Goal: Check status: Check status

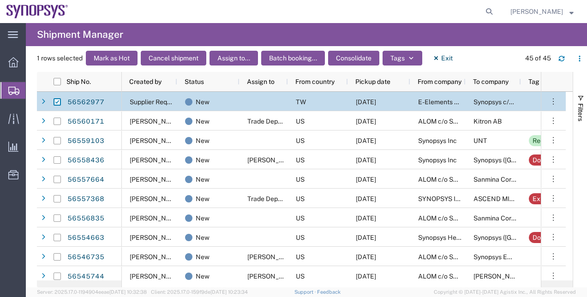
click at [0, 0] on span "Shipment Manager" at bounding box center [0, 0] width 0 height 0
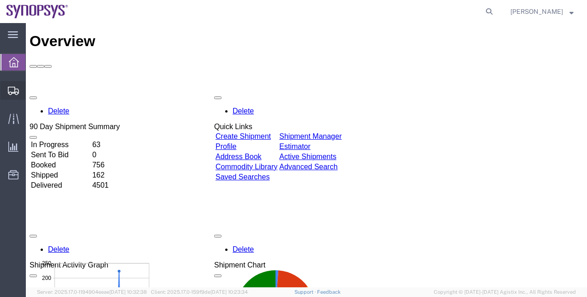
click at [0, 0] on span "Shipment Manager" at bounding box center [0, 0] width 0 height 0
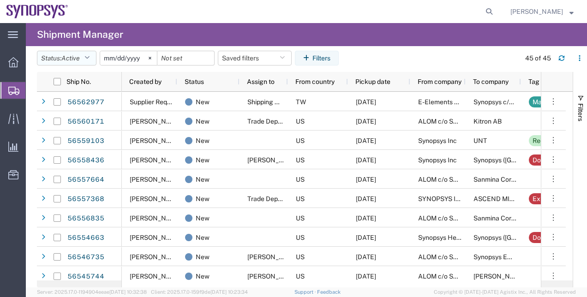
click at [75, 58] on span "Active" at bounding box center [70, 57] width 18 height 7
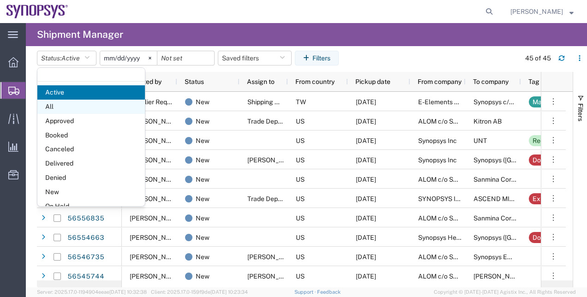
click at [70, 107] on span "All" at bounding box center [91, 107] width 108 height 14
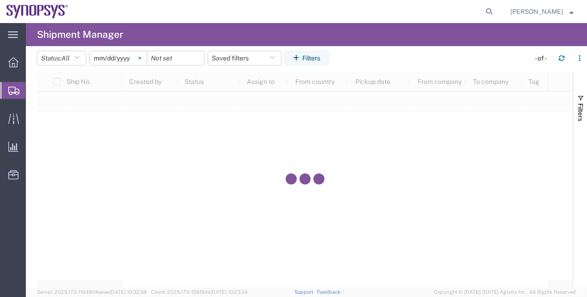
click at [144, 63] on svg-icon at bounding box center [140, 58] width 14 height 14
click at [306, 55] on button "Filters" at bounding box center [307, 58] width 44 height 15
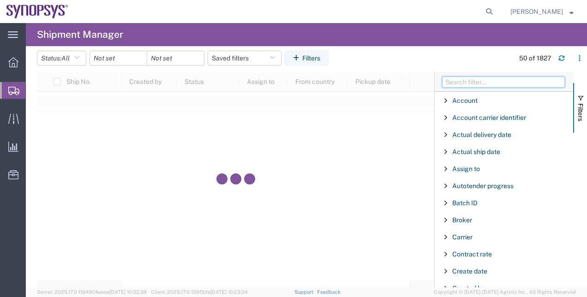
click at [457, 77] on input "Filter Columns Input" at bounding box center [503, 82] width 123 height 11
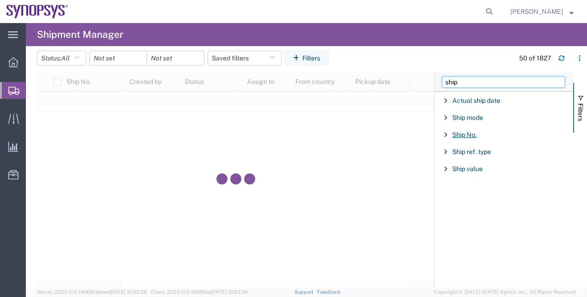
type input "ship"
click at [464, 134] on span "Ship No." at bounding box center [464, 134] width 24 height 7
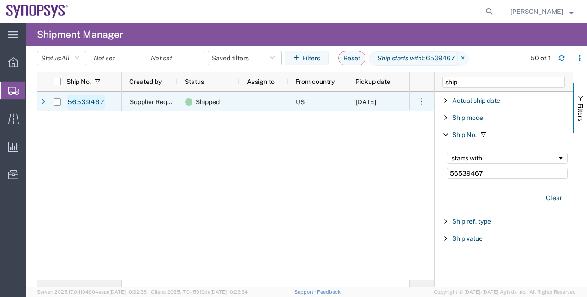
type input "56539467"
click at [99, 105] on link "56539467" at bounding box center [86, 102] width 38 height 15
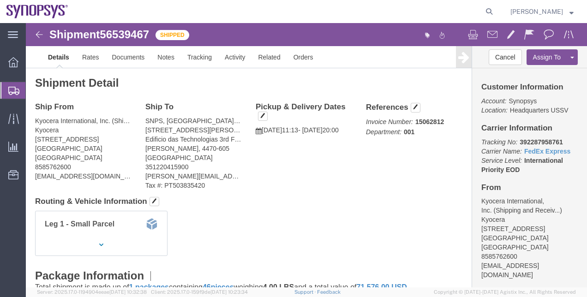
click span "56539467"
copy span "56539467"
click link "Documents"
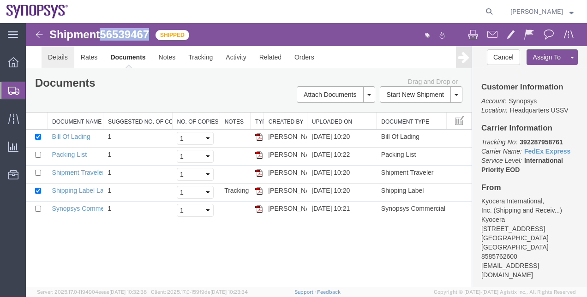
click at [71, 60] on link "Details" at bounding box center [58, 57] width 33 height 22
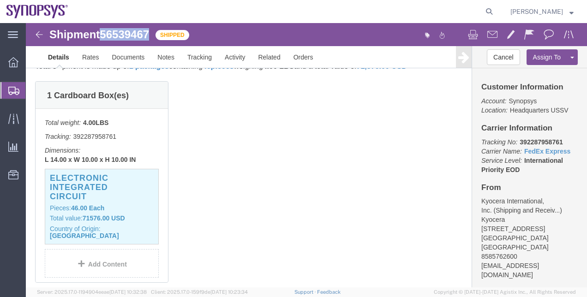
scroll to position [223, 0]
